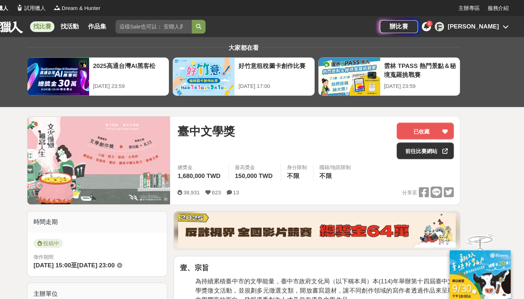
click at [454, 23] on div "[PERSON_NAME]" at bounding box center [477, 25] width 48 height 9
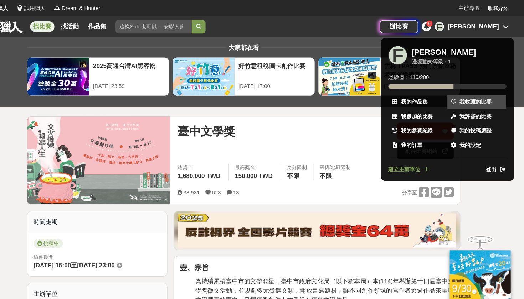
click at [464, 97] on span "我收藏的比賽" at bounding box center [479, 95] width 30 height 7
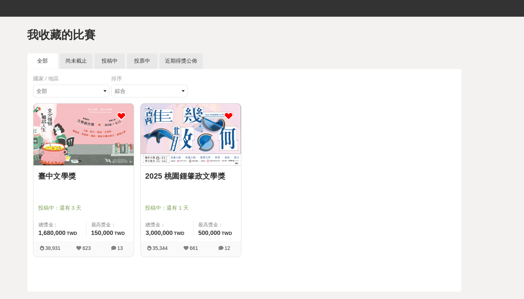
click at [178, 126] on img at bounding box center [212, 145] width 94 height 58
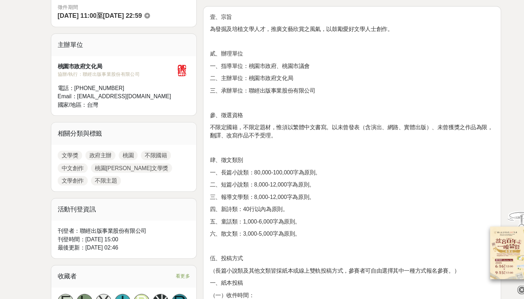
scroll to position [214, 0]
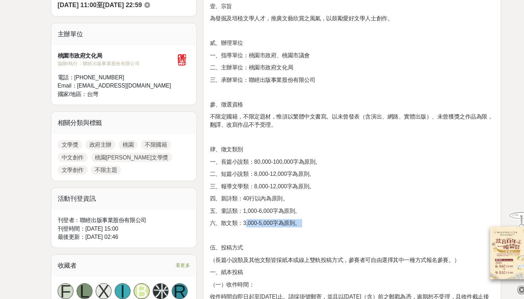
drag, startPoint x: 220, startPoint y: 200, endPoint x: 245, endPoint y: 206, distance: 25.2
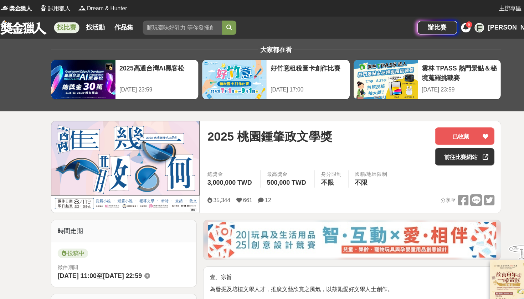
scroll to position [0, 0]
drag, startPoint x: 218, startPoint y: 121, endPoint x: 298, endPoint y: 130, distance: 80.7
click at [299, 130] on span "2025 桃園鍾肇政文學獎" at bounding box center [256, 123] width 112 height 16
click at [298, 130] on span "2025 桃園鍾肇政文學獎" at bounding box center [256, 123] width 112 height 16
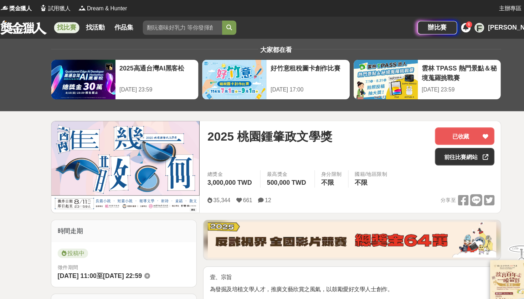
click at [458, 23] on div "[PERSON_NAME]" at bounding box center [477, 25] width 48 height 9
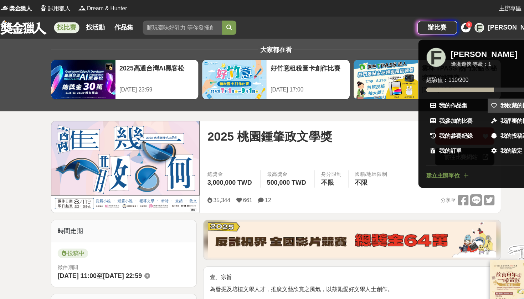
click at [464, 97] on span "我收藏的比賽" at bounding box center [479, 95] width 30 height 7
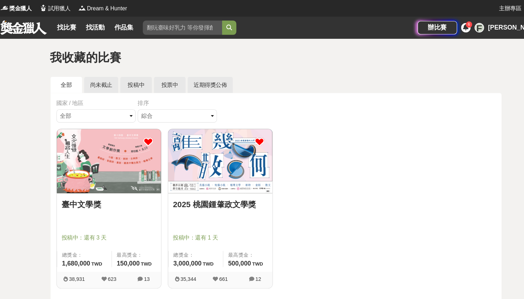
click at [108, 141] on img at bounding box center [112, 145] width 94 height 58
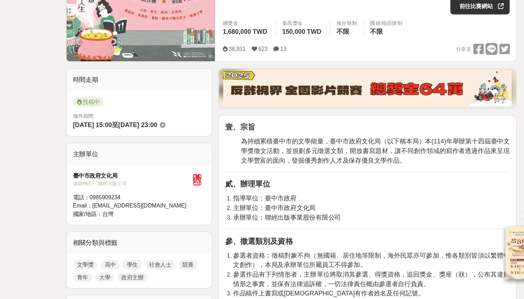
scroll to position [110, 0]
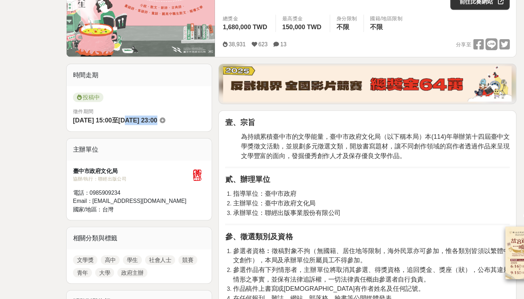
drag, startPoint x: 125, startPoint y: 107, endPoint x: 154, endPoint y: 107, distance: 29.2
click at [141, 135] on span "[DATE] 23:00" at bounding box center [123, 138] width 35 height 6
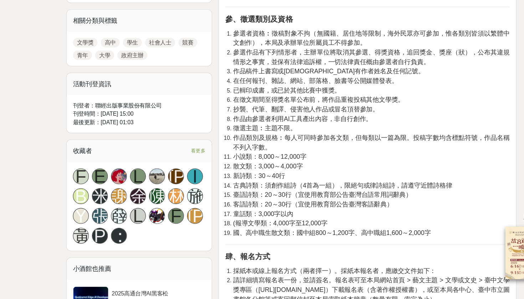
scroll to position [308, 0]
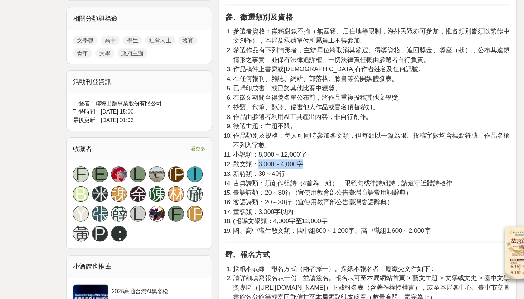
drag, startPoint x: 232, startPoint y: 145, endPoint x: 274, endPoint y: 147, distance: 41.7
click at [274, 174] on li "散文類：3,000～4,000字" at bounding box center [334, 178] width 249 height 9
click at [283, 174] on li "散文類：3,000～4,000字" at bounding box center [334, 178] width 249 height 9
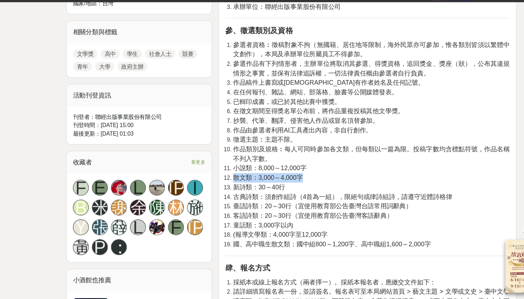
drag, startPoint x: 209, startPoint y: 156, endPoint x: 278, endPoint y: 156, distance: 68.8
click at [278, 156] on ol "參選者資格︰徵稿對象不拘（無國籍、居住地等限制，海外民眾亦可參加，惟各類別皆須以繁體中文創作），本局及承辦單位所屬員工不得參加。 參選作品有下列情形者，主辦單…" at bounding box center [330, 148] width 256 height 188
click at [278, 174] on li "散文類：3,000～4,000字" at bounding box center [334, 178] width 249 height 9
